Goal: Task Accomplishment & Management: Manage account settings

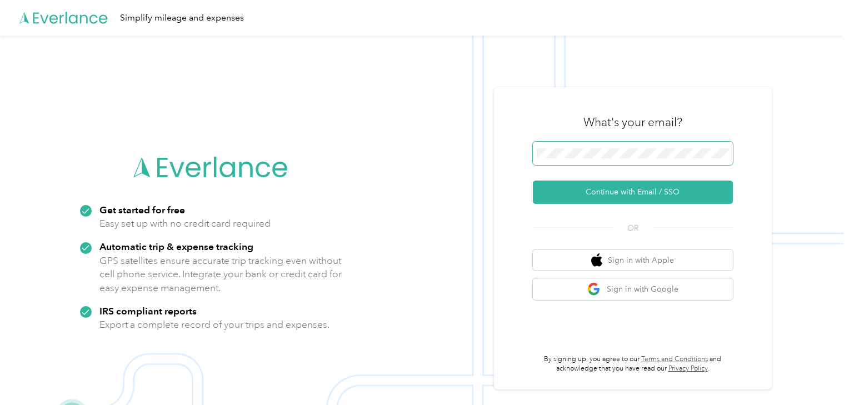
click at [597, 146] on span at bounding box center [633, 153] width 200 height 23
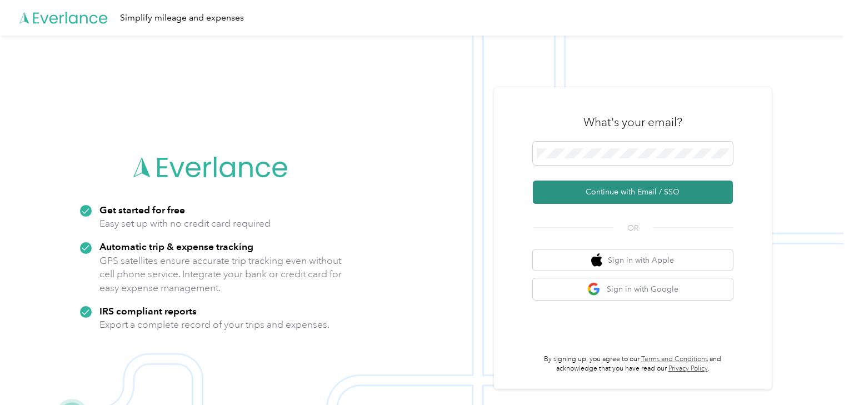
click at [663, 192] on button "Continue with Email / SSO" at bounding box center [633, 192] width 200 height 23
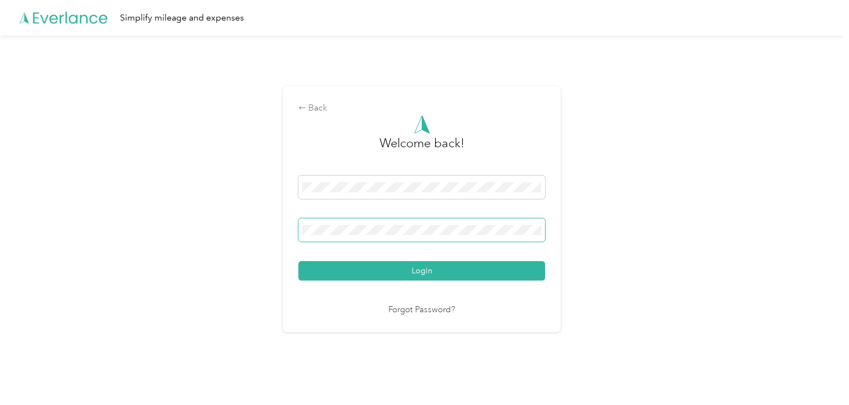
click at [298, 261] on button "Login" at bounding box center [421, 270] width 247 height 19
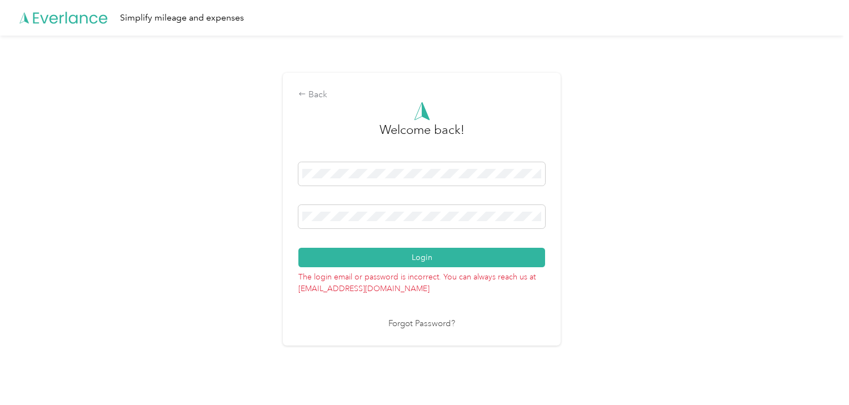
click at [705, 244] on div "Back Welcome back! Login The login email or password is incorrect. You can alwa…" at bounding box center [421, 214] width 843 height 357
click at [268, 213] on div "Back Welcome back! Login The login email or password is incorrect. You can alwa…" at bounding box center [421, 214] width 843 height 357
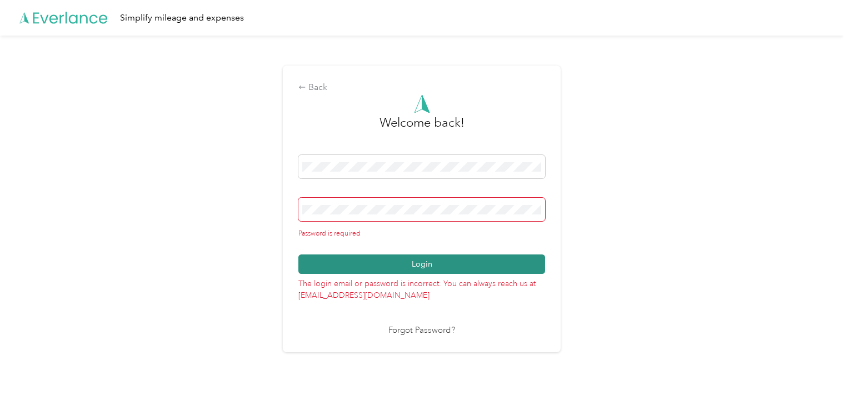
click at [502, 261] on button "Login" at bounding box center [421, 263] width 247 height 19
click at [436, 262] on button "Login" at bounding box center [421, 263] width 247 height 19
click at [322, 85] on div "Back" at bounding box center [421, 87] width 247 height 13
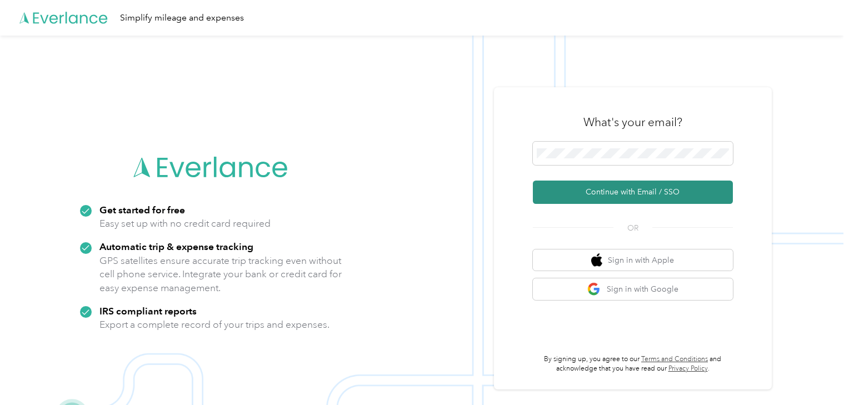
click at [628, 193] on button "Continue with Email / SSO" at bounding box center [633, 192] width 200 height 23
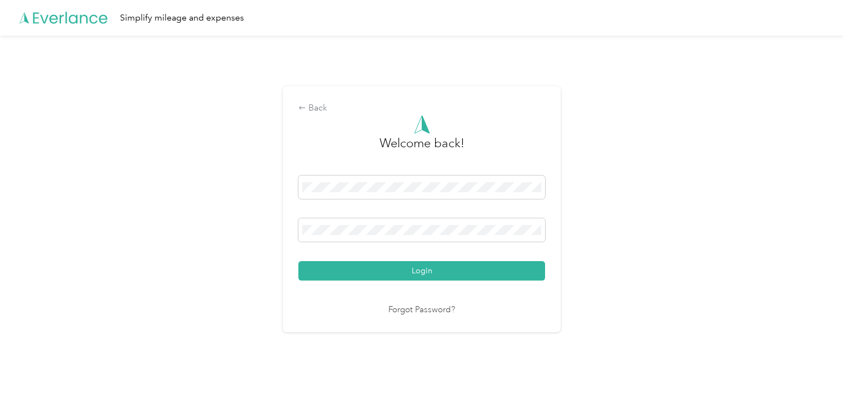
click at [433, 307] on link "Forgot Password?" at bounding box center [421, 310] width 67 height 13
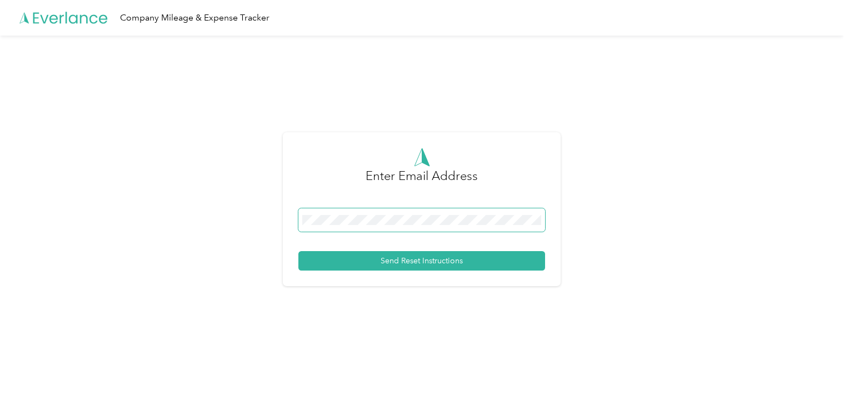
click at [298, 251] on button "Send Reset Instructions" at bounding box center [421, 260] width 247 height 19
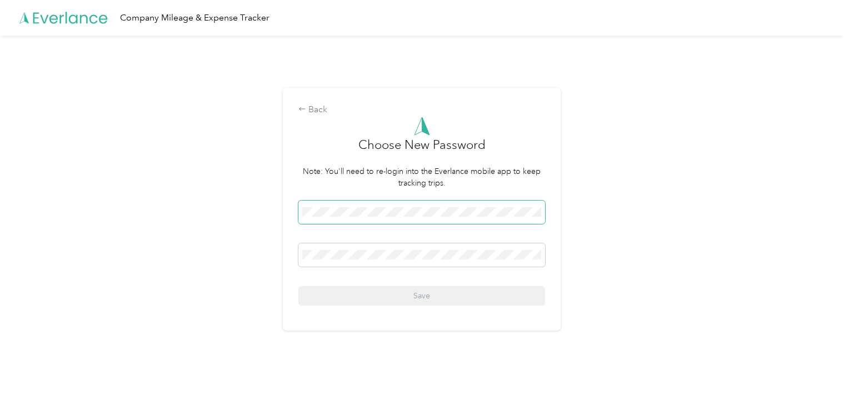
click at [409, 219] on span at bounding box center [421, 212] width 247 height 23
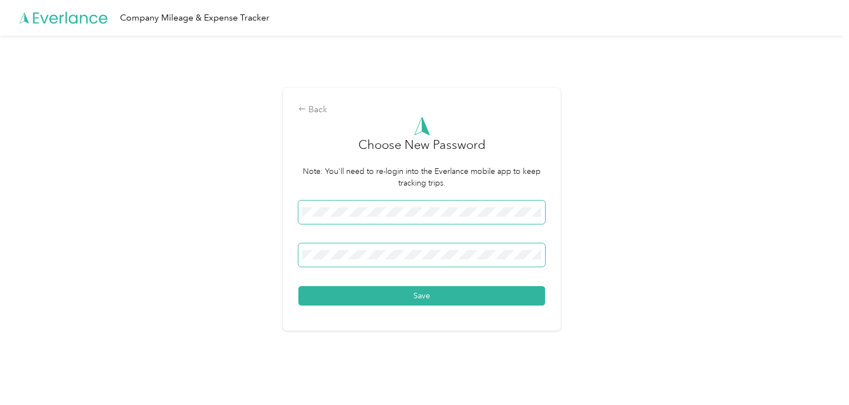
click at [298, 286] on button "Save" at bounding box center [421, 295] width 247 height 19
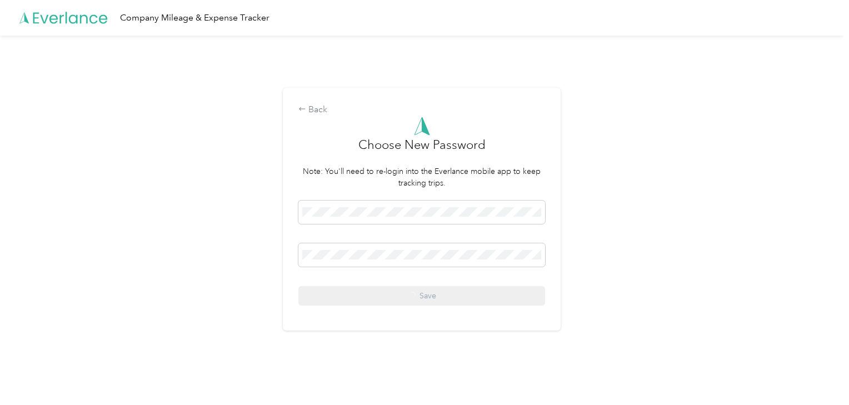
click at [651, 264] on div "Back Choose New Password Note: You'll need to re-login into the Everlance mobil…" at bounding box center [421, 214] width 843 height 357
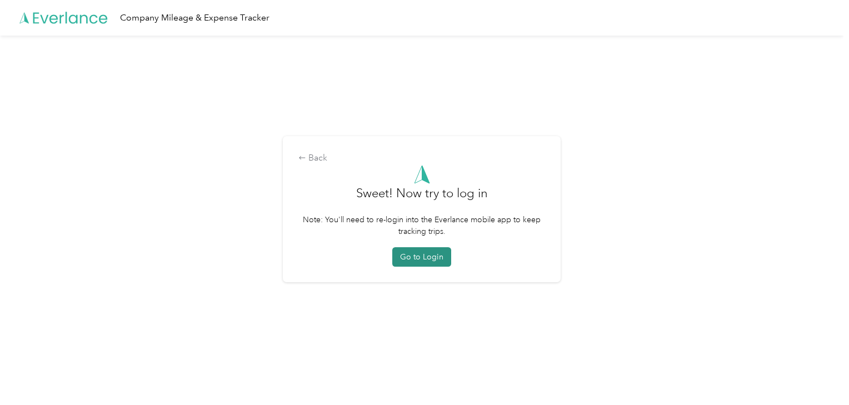
click at [426, 253] on button "Go to Login" at bounding box center [421, 256] width 59 height 19
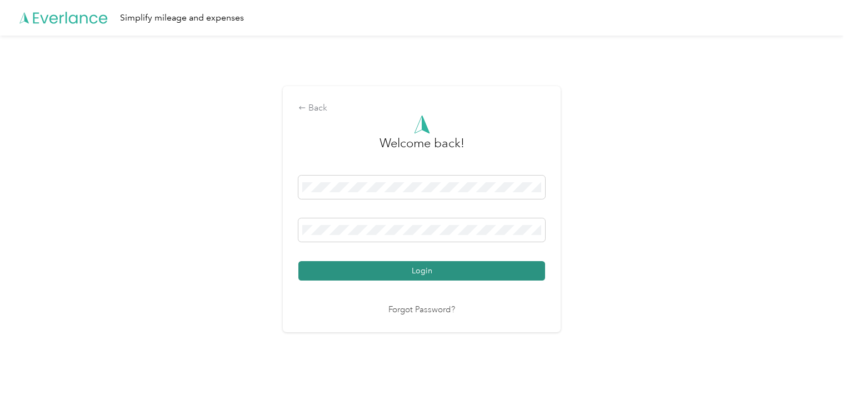
click at [409, 268] on button "Login" at bounding box center [421, 270] width 247 height 19
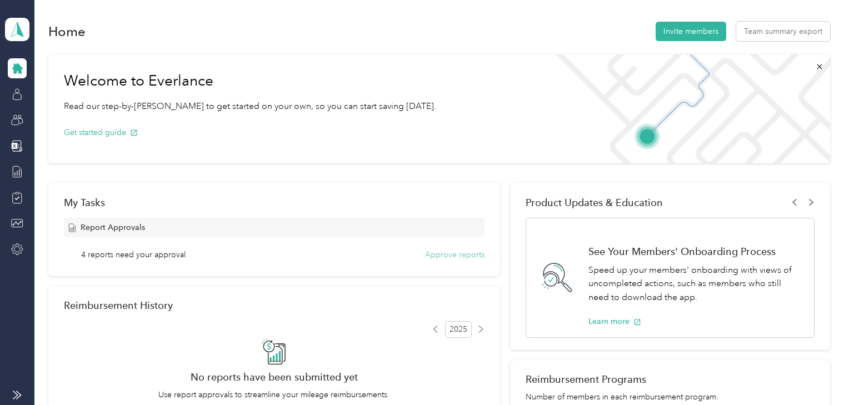
click at [447, 252] on button "Approve reports" at bounding box center [454, 255] width 59 height 12
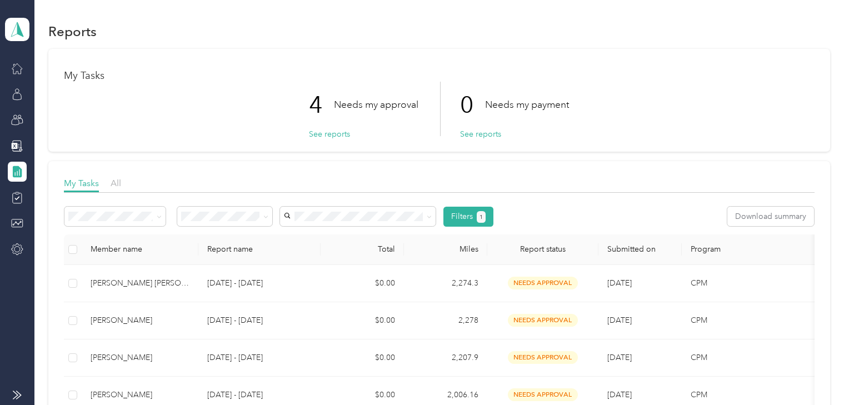
scroll to position [133, 0]
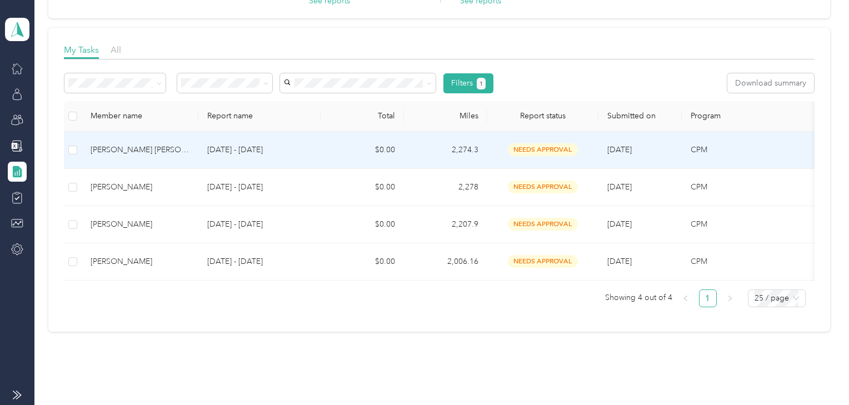
click at [532, 147] on span "needs approval" at bounding box center [543, 149] width 70 height 13
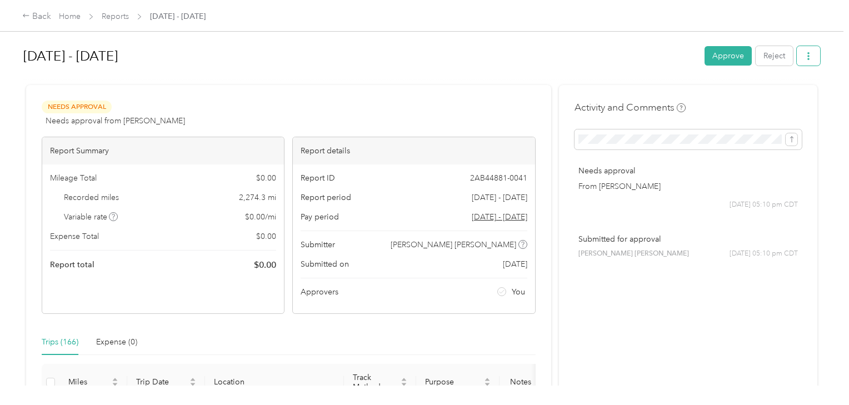
click at [807, 56] on icon "button" at bounding box center [808, 56] width 2 height 8
click at [789, 95] on span "Download" at bounding box center [775, 97] width 37 height 12
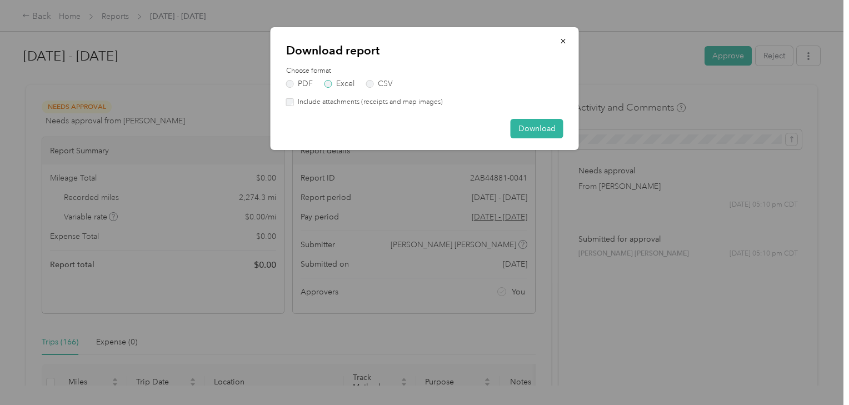
click at [350, 81] on label "Excel" at bounding box center [339, 84] width 30 height 8
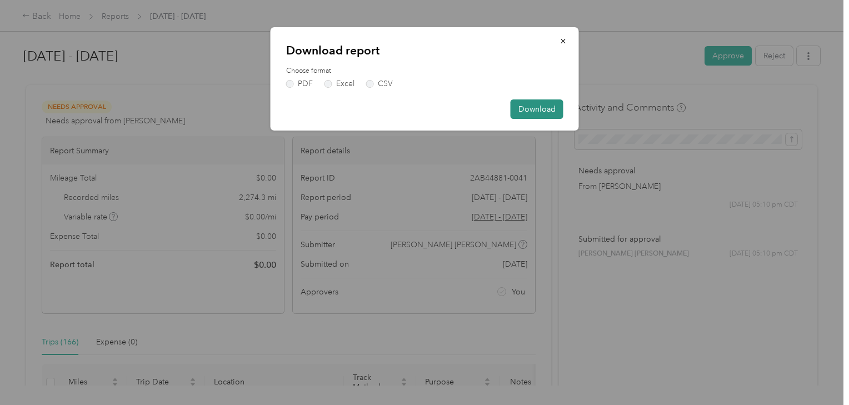
click at [540, 104] on button "Download" at bounding box center [536, 108] width 53 height 19
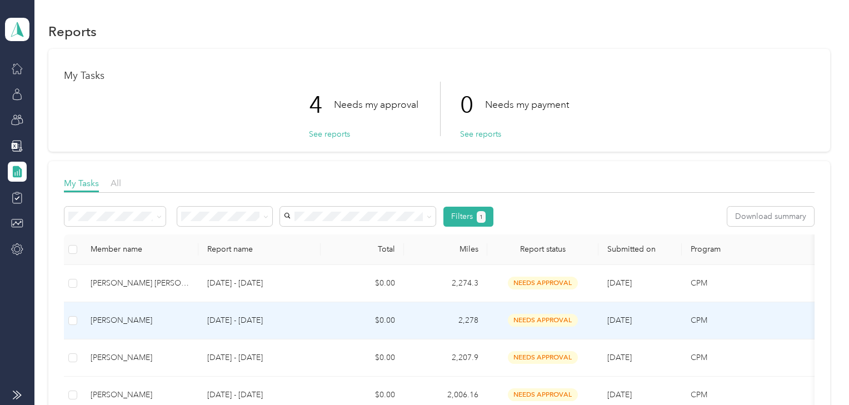
click at [124, 318] on div "[PERSON_NAME]" at bounding box center [140, 320] width 99 height 12
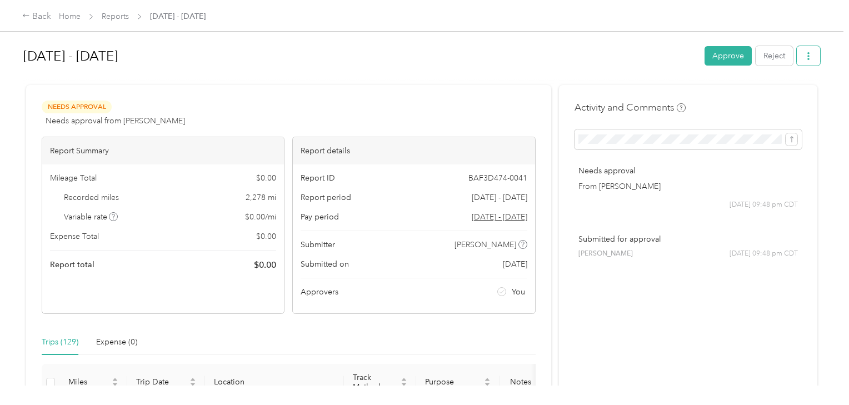
click at [813, 53] on button "button" at bounding box center [808, 55] width 23 height 19
click at [771, 94] on span "Download" at bounding box center [775, 97] width 37 height 12
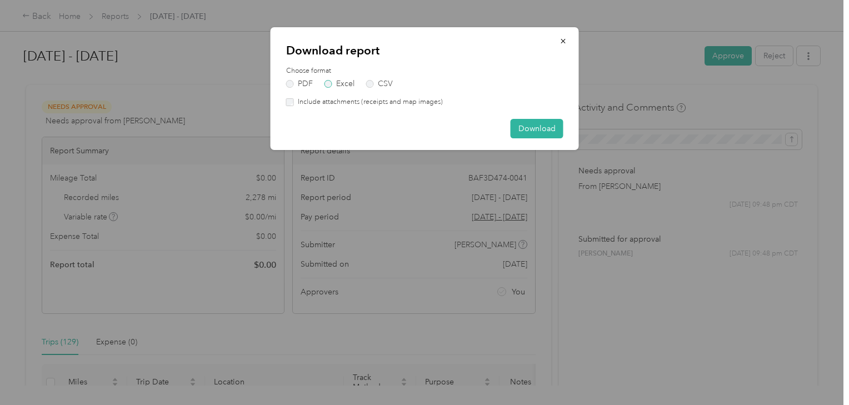
click at [340, 83] on label "Excel" at bounding box center [339, 84] width 30 height 8
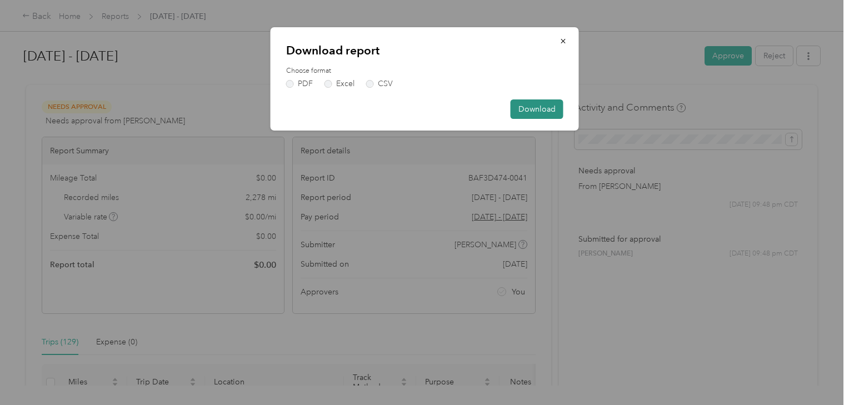
click at [537, 104] on button "Download" at bounding box center [536, 108] width 53 height 19
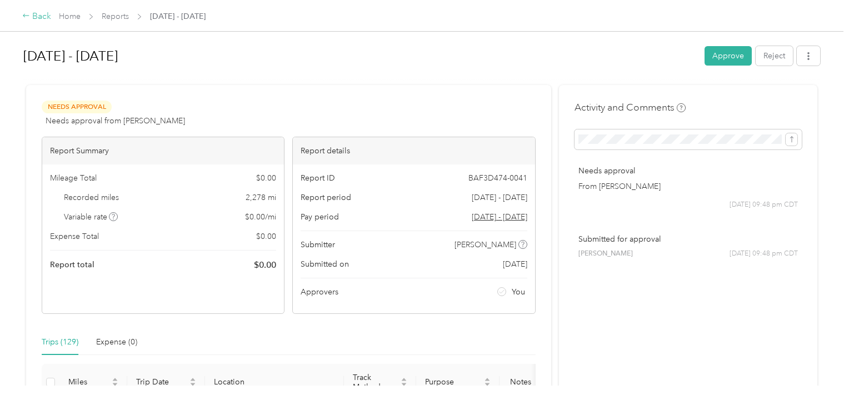
click at [36, 16] on div "Back" at bounding box center [36, 16] width 29 height 13
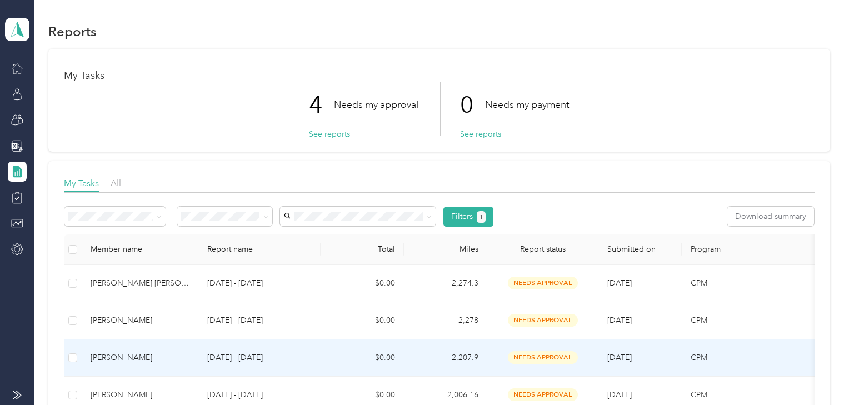
click at [143, 353] on div "[PERSON_NAME]" at bounding box center [140, 358] width 99 height 12
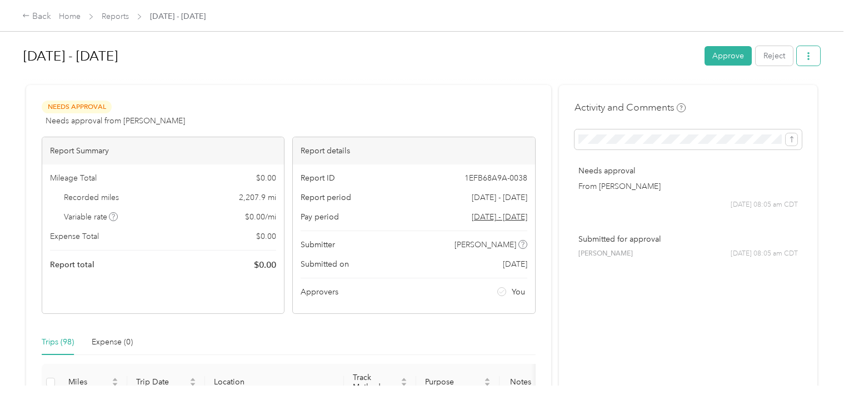
click at [809, 55] on icon "button" at bounding box center [808, 56] width 8 height 8
click at [778, 94] on span "Download" at bounding box center [775, 97] width 37 height 12
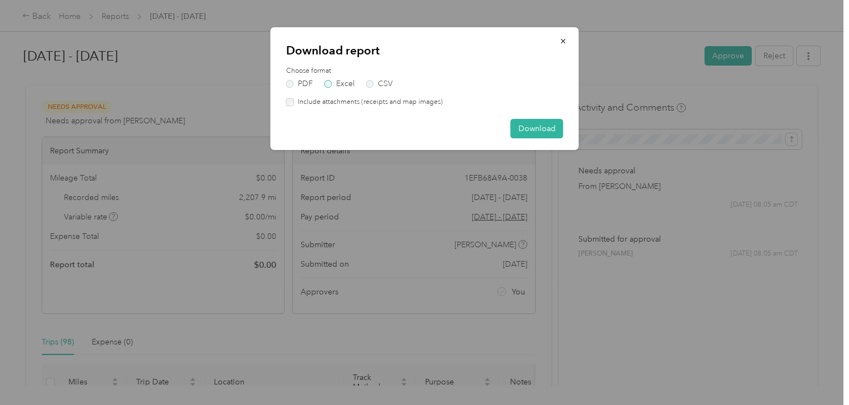
click at [334, 84] on label "Excel" at bounding box center [339, 84] width 30 height 8
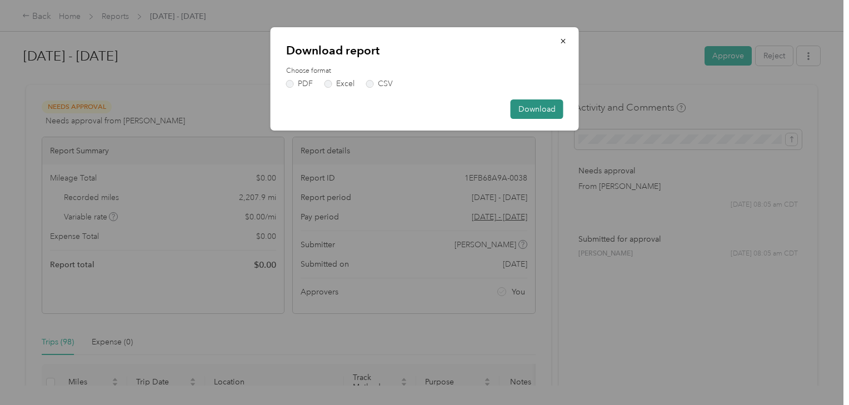
click at [542, 108] on button "Download" at bounding box center [536, 108] width 53 height 19
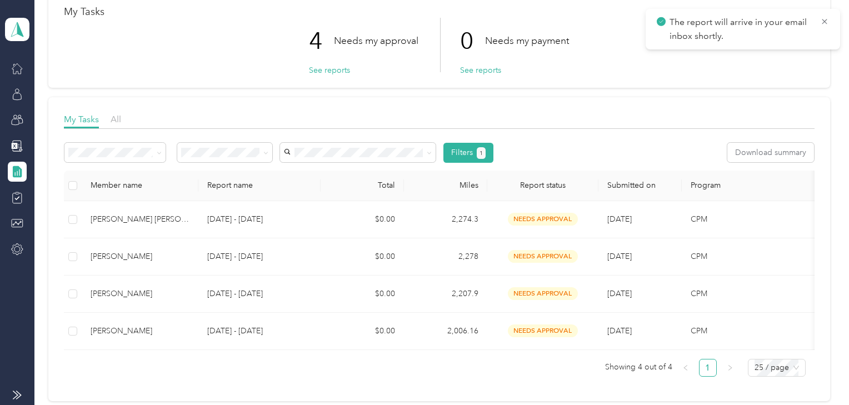
scroll to position [180, 0]
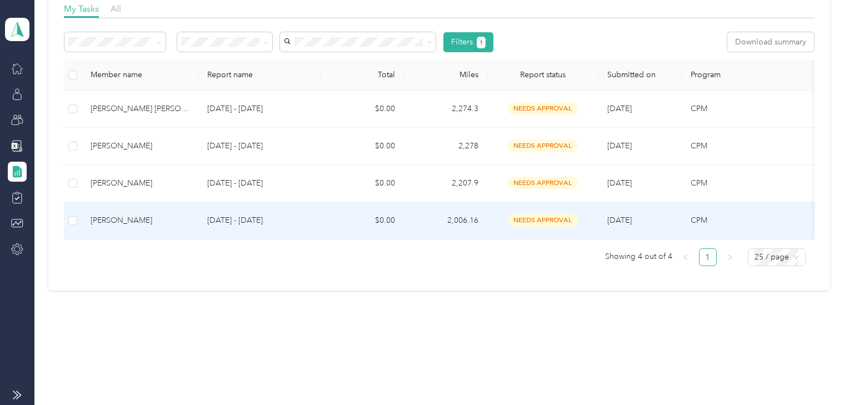
click at [144, 214] on div "[PERSON_NAME]" at bounding box center [140, 220] width 99 height 12
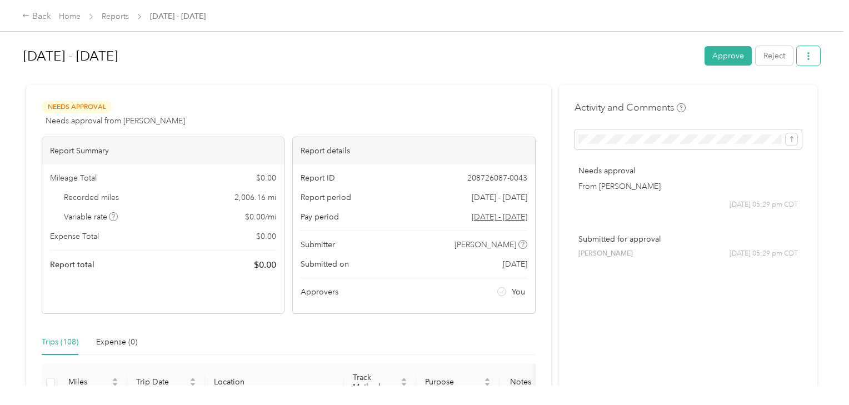
click at [809, 56] on icon "button" at bounding box center [808, 56] width 8 height 8
click at [780, 91] on span "Download" at bounding box center [775, 97] width 37 height 12
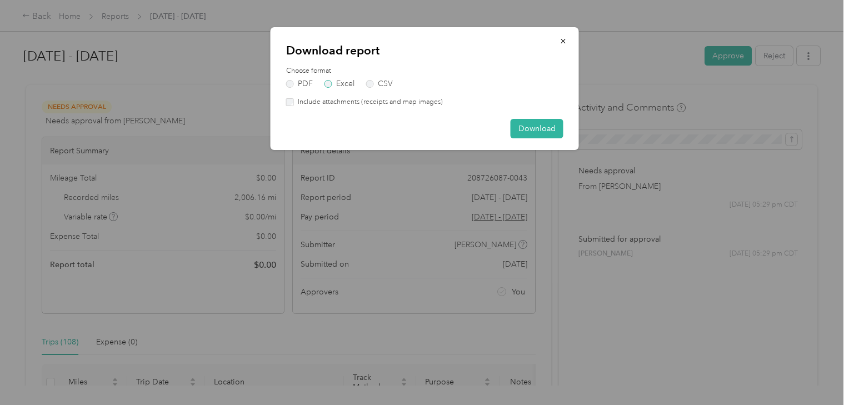
click at [335, 82] on label "Excel" at bounding box center [339, 84] width 30 height 8
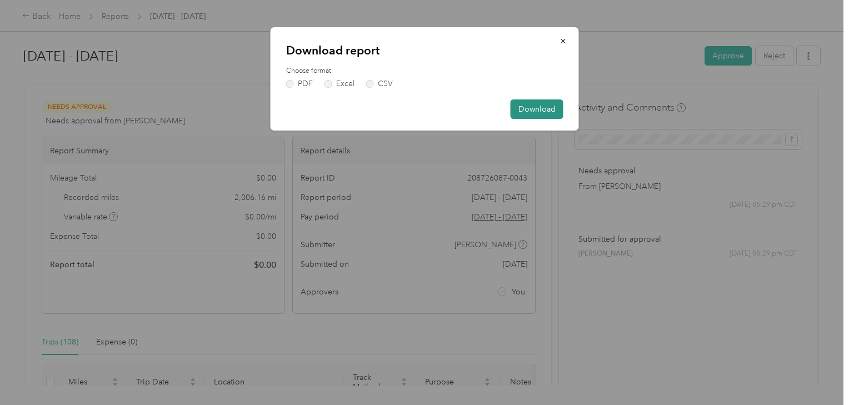
click at [552, 108] on button "Download" at bounding box center [536, 108] width 53 height 19
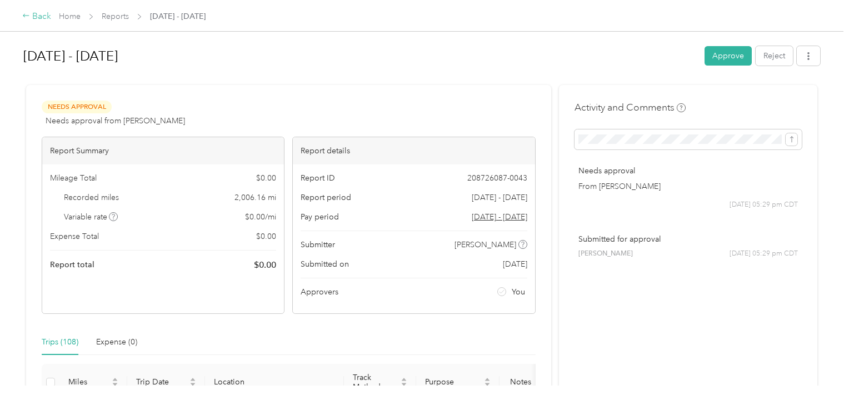
click at [36, 14] on div "Back" at bounding box center [36, 16] width 29 height 13
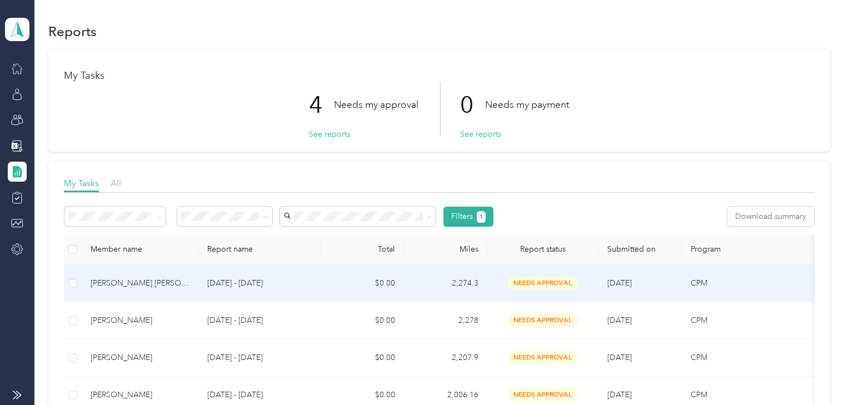
scroll to position [180, 0]
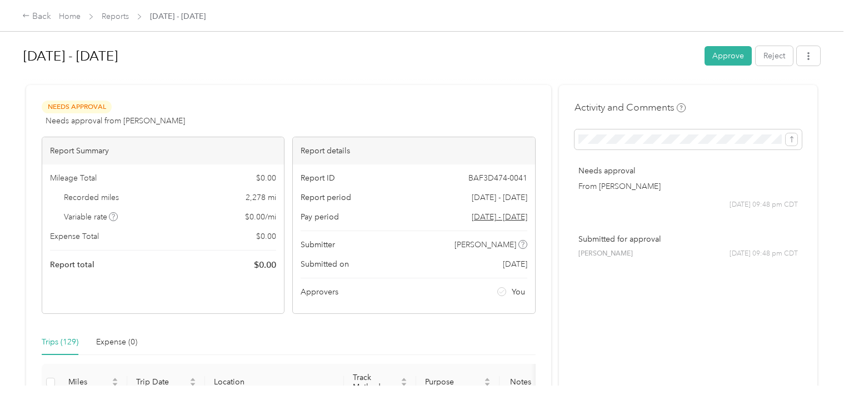
click at [508, 43] on h1 "[DATE] - [DATE]" at bounding box center [359, 56] width 673 height 27
click at [806, 55] on icon "button" at bounding box center [808, 56] width 8 height 8
click at [443, 66] on h1 "[DATE] - [DATE]" at bounding box center [359, 56] width 673 height 27
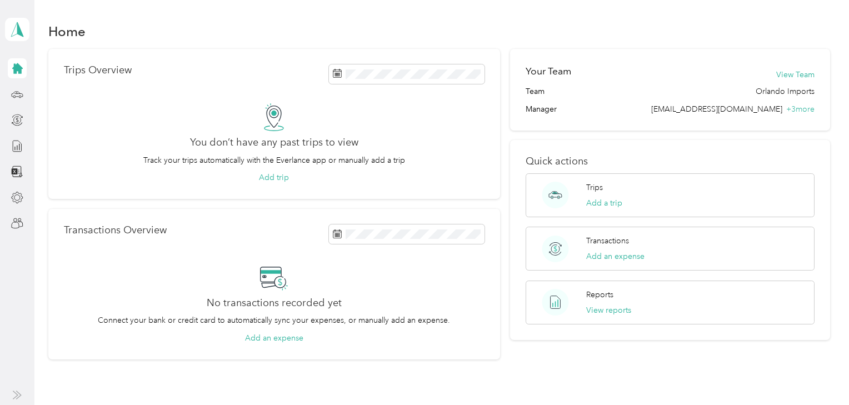
click at [18, 67] on icon at bounding box center [17, 68] width 11 height 11
click at [18, 27] on polygon at bounding box center [20, 29] width 6 height 14
click at [26, 91] on div "Team dashboard" at bounding box center [44, 92] width 59 height 12
